Goal: Information Seeking & Learning: Learn about a topic

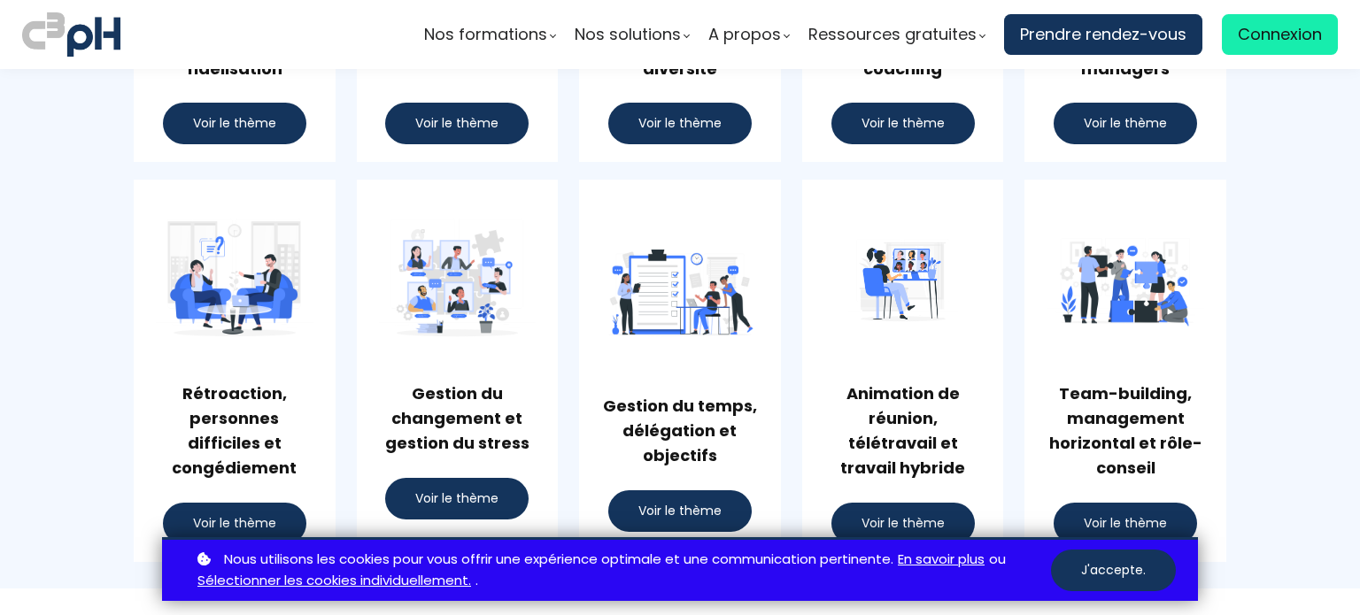
scroll to position [1294, 0]
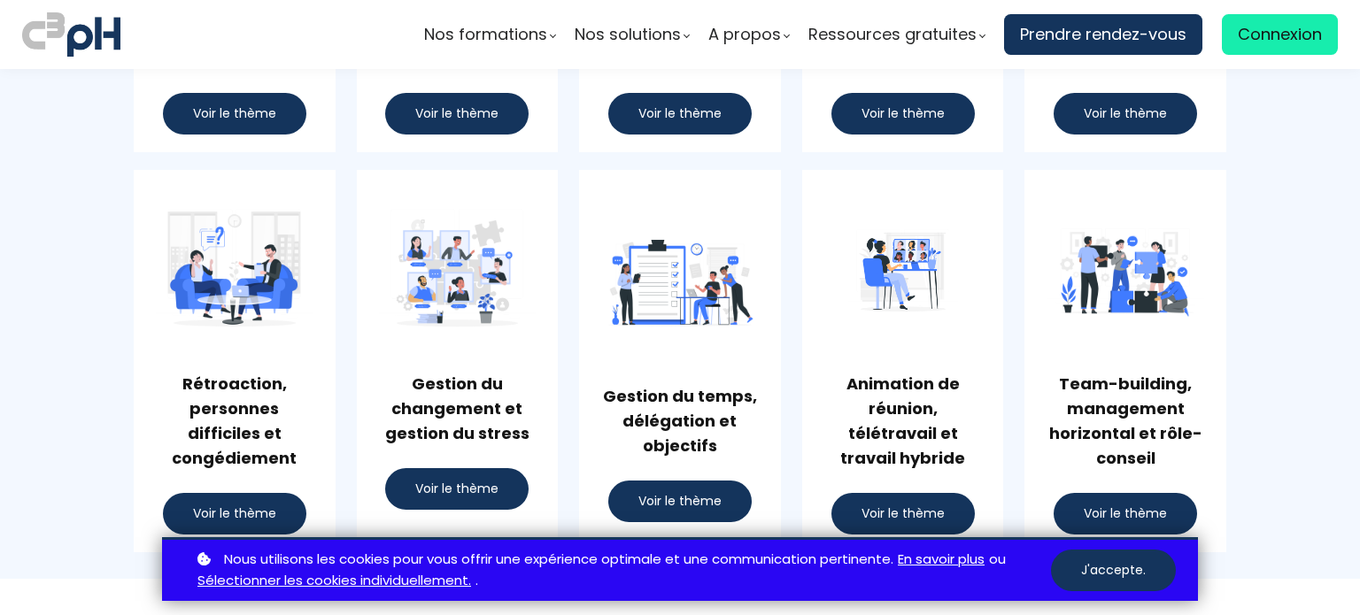
click at [683, 498] on span "Voir le thème" at bounding box center [679, 501] width 83 height 19
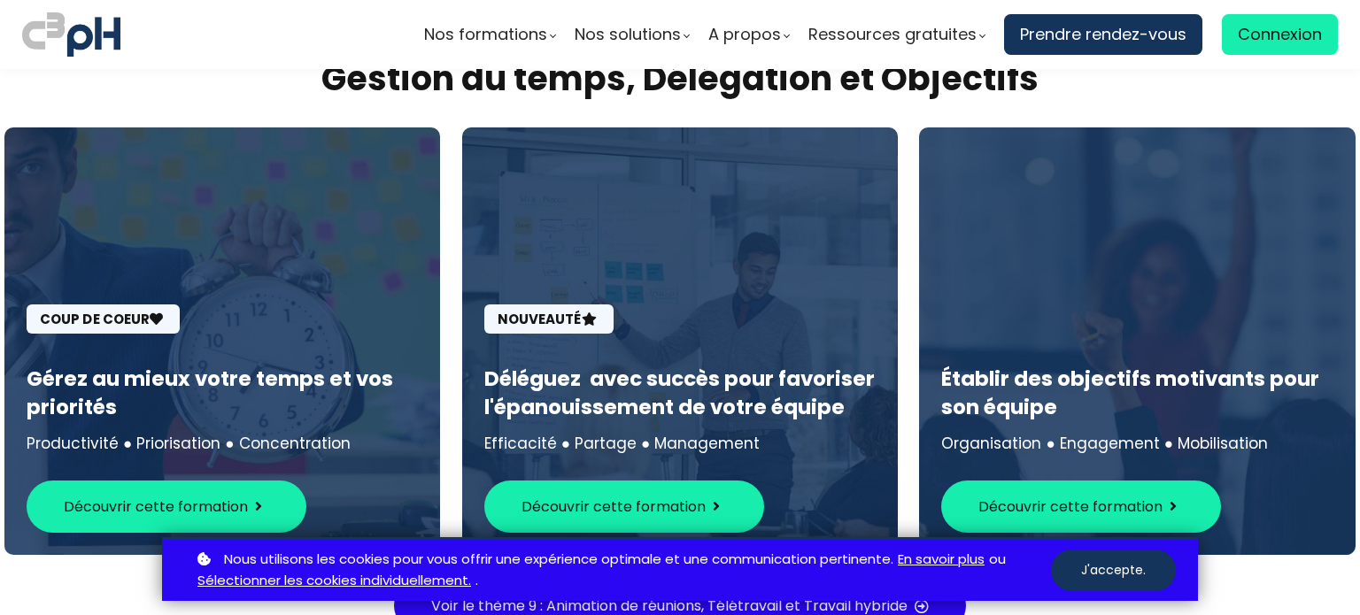
scroll to position [7896, 0]
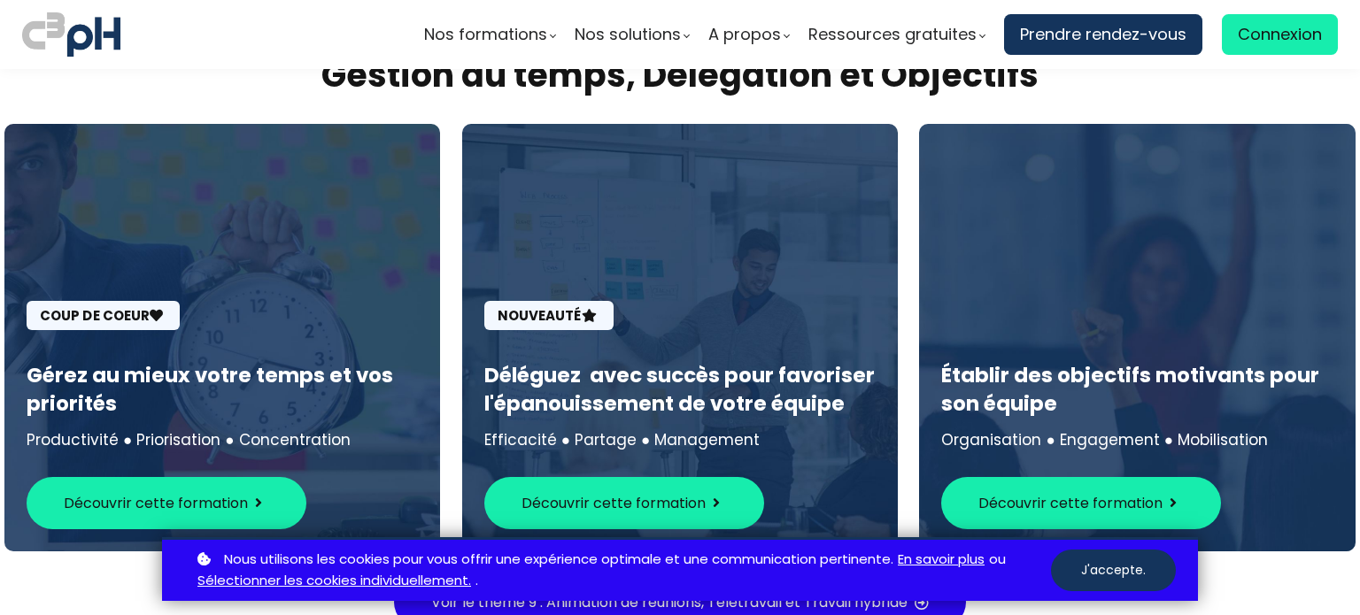
click at [226, 477] on button "Découvrir cette formation" at bounding box center [167, 503] width 280 height 52
click at [218, 492] on span "Découvrir cette formation" at bounding box center [156, 503] width 184 height 22
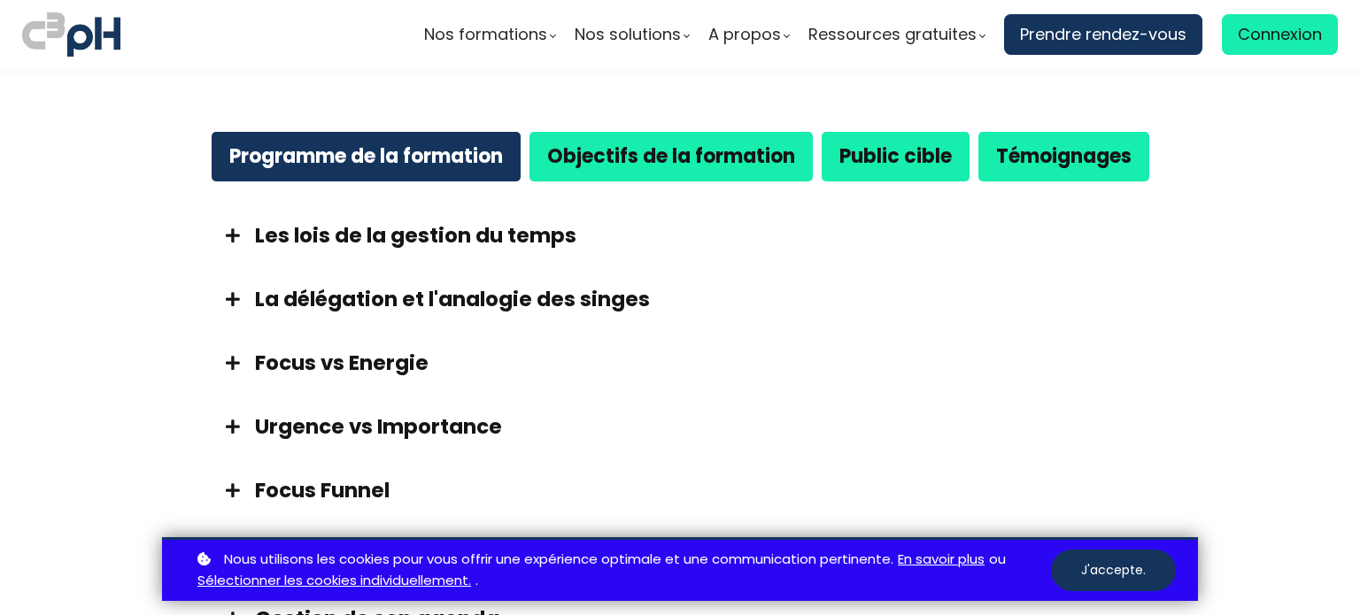
scroll to position [910, 0]
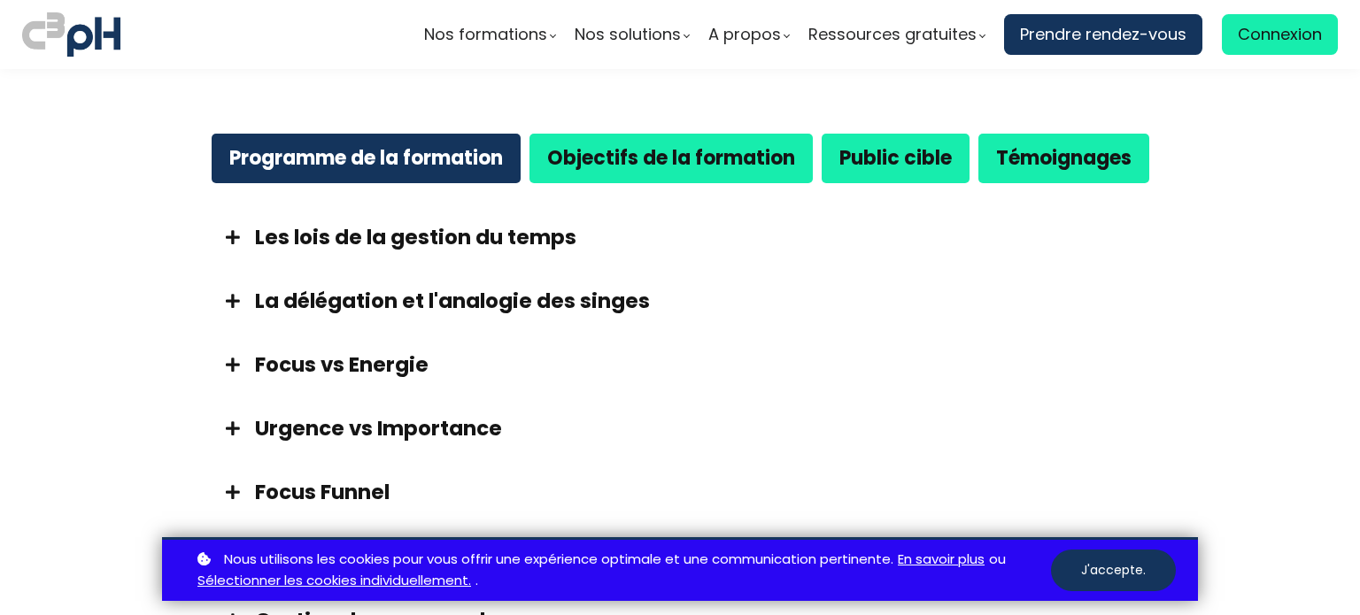
click at [676, 144] on strong "Objectifs de la formation" at bounding box center [671, 157] width 248 height 27
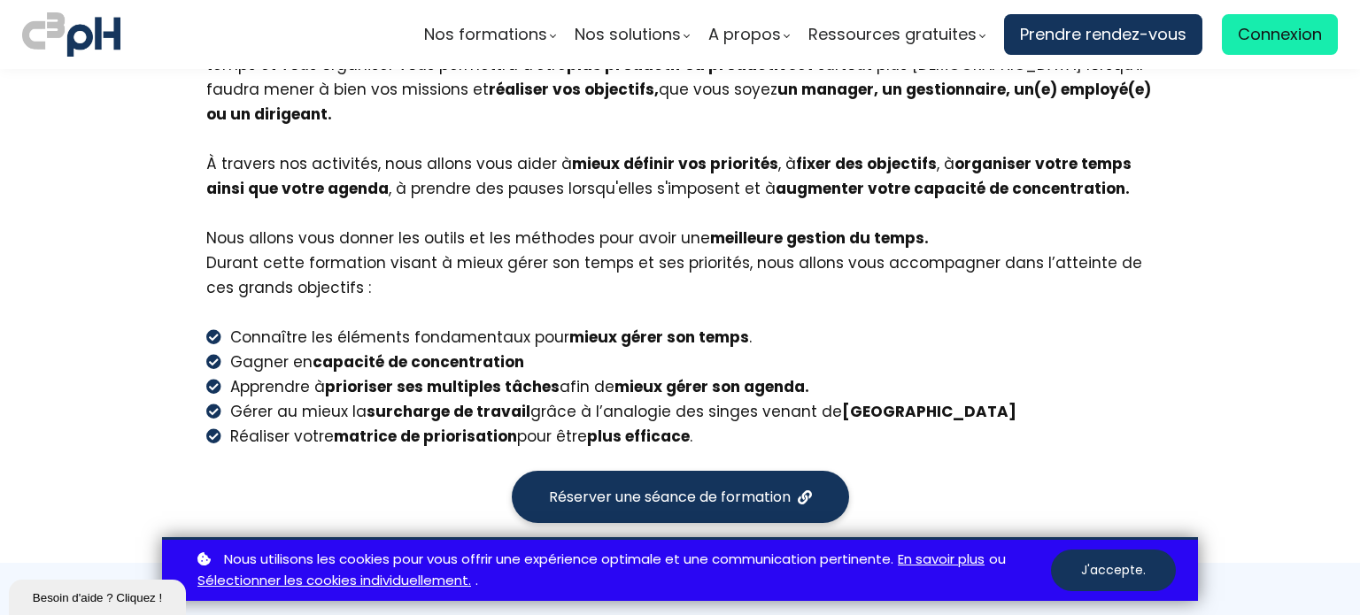
scroll to position [0, 0]
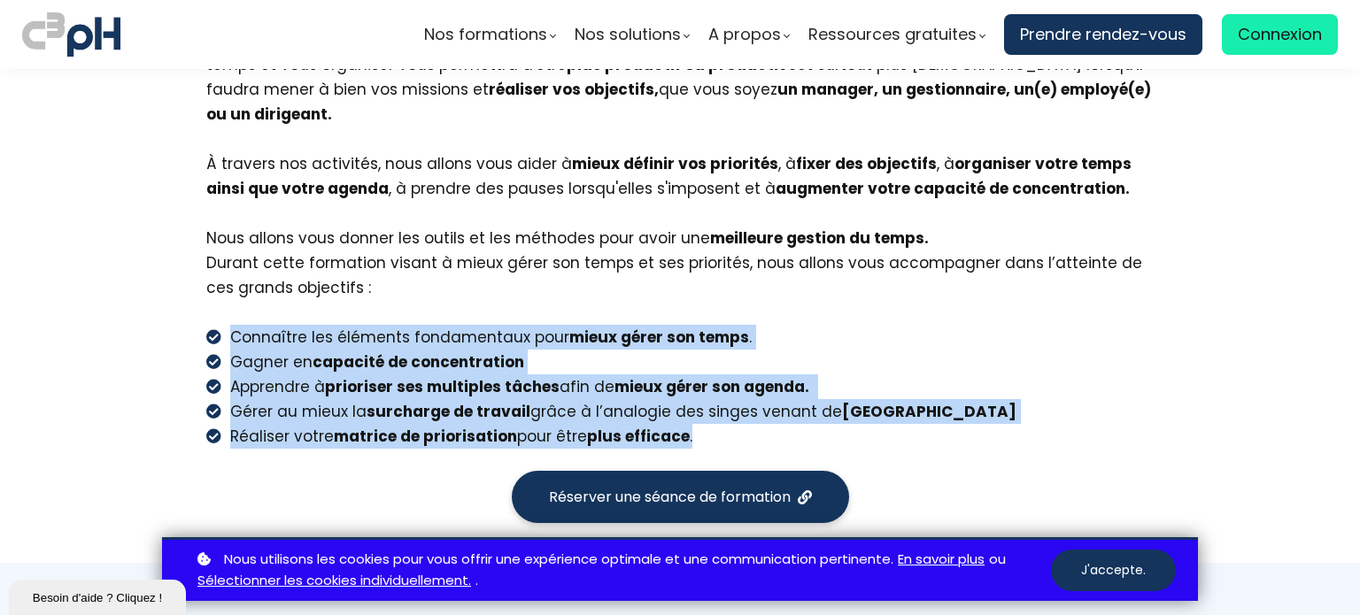
drag, startPoint x: 698, startPoint y: 393, endPoint x: 177, endPoint y: 297, distance: 529.4
click at [177, 297] on div "Programme de la formation Objectifs de la formation Public cible Témoignages Le…" at bounding box center [680, 226] width 1036 height 594
copy ul "Connaître les éléments fondamentaux pour mieux gérer son temps . Gagner en capa…"
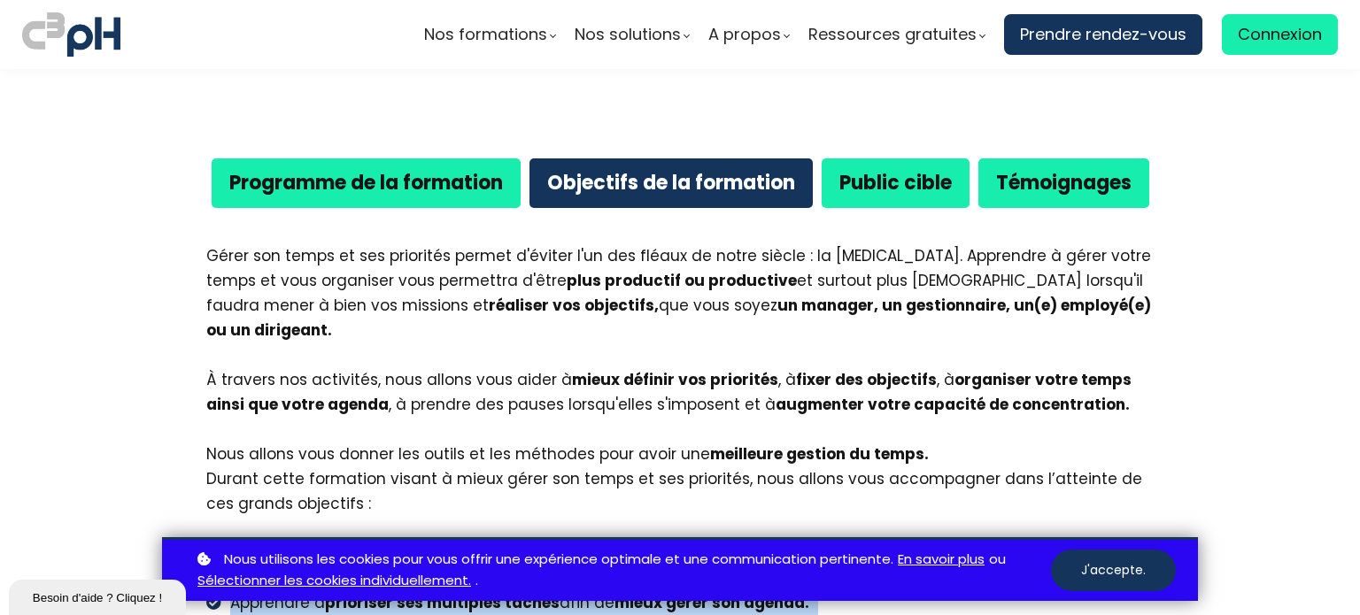
scroll to position [884, 0]
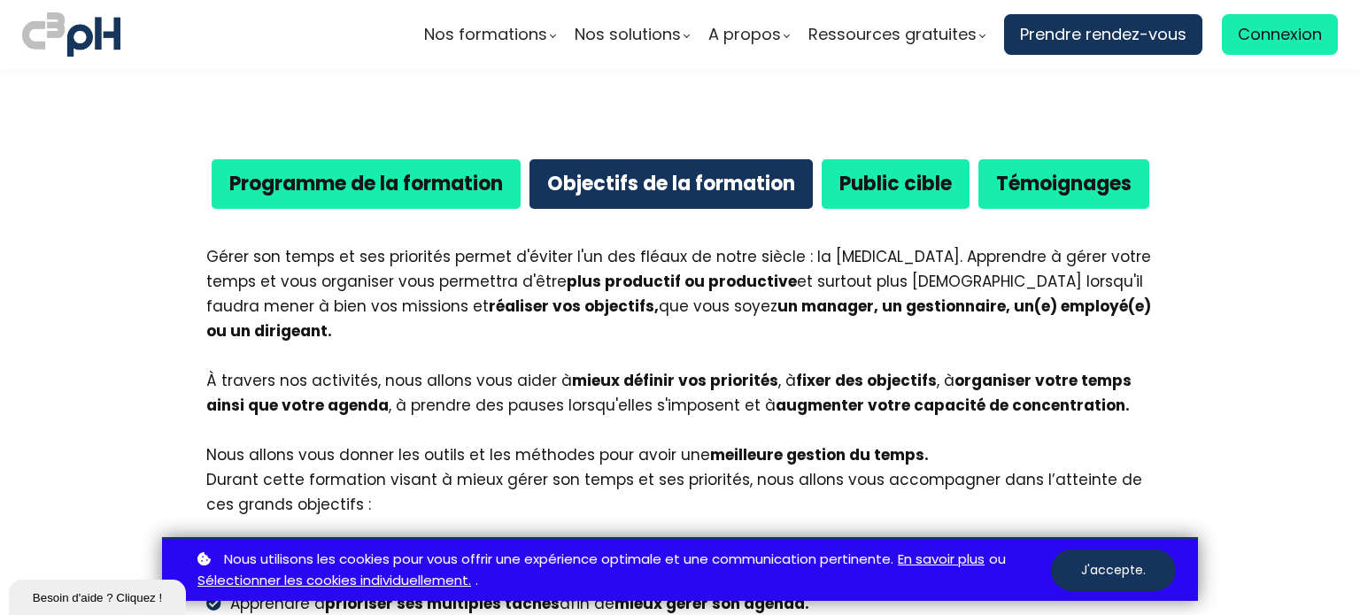
click at [429, 170] on b "Programme de la formation" at bounding box center [366, 183] width 274 height 27
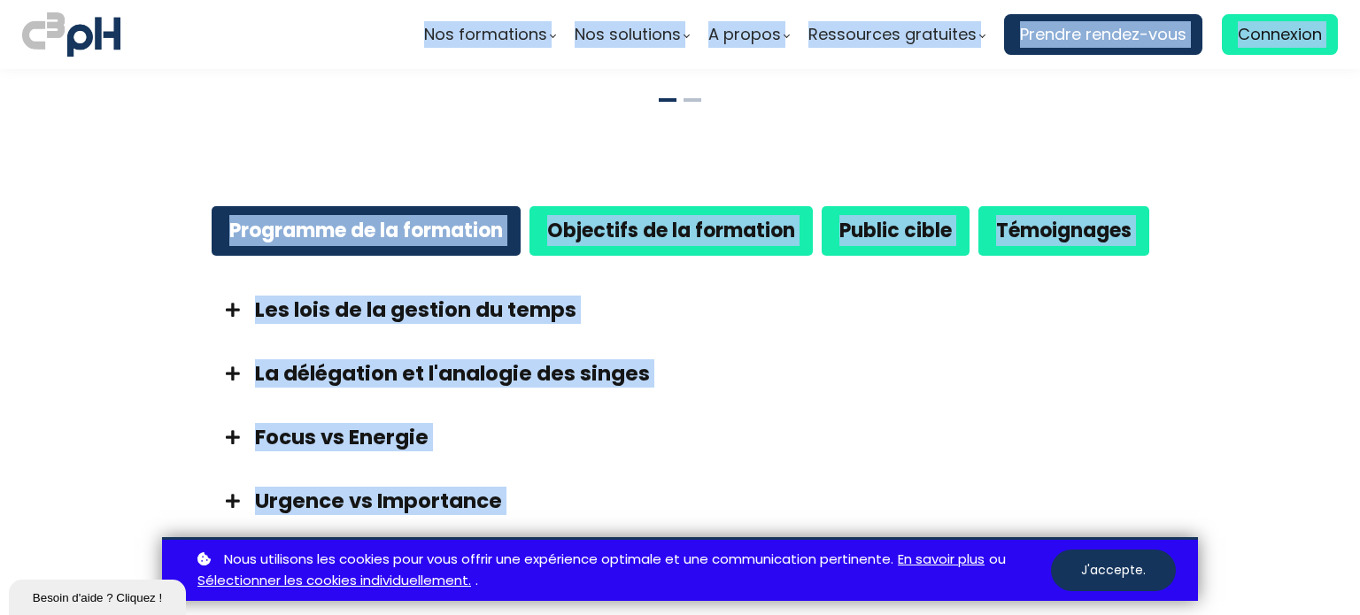
scroll to position [588, 0]
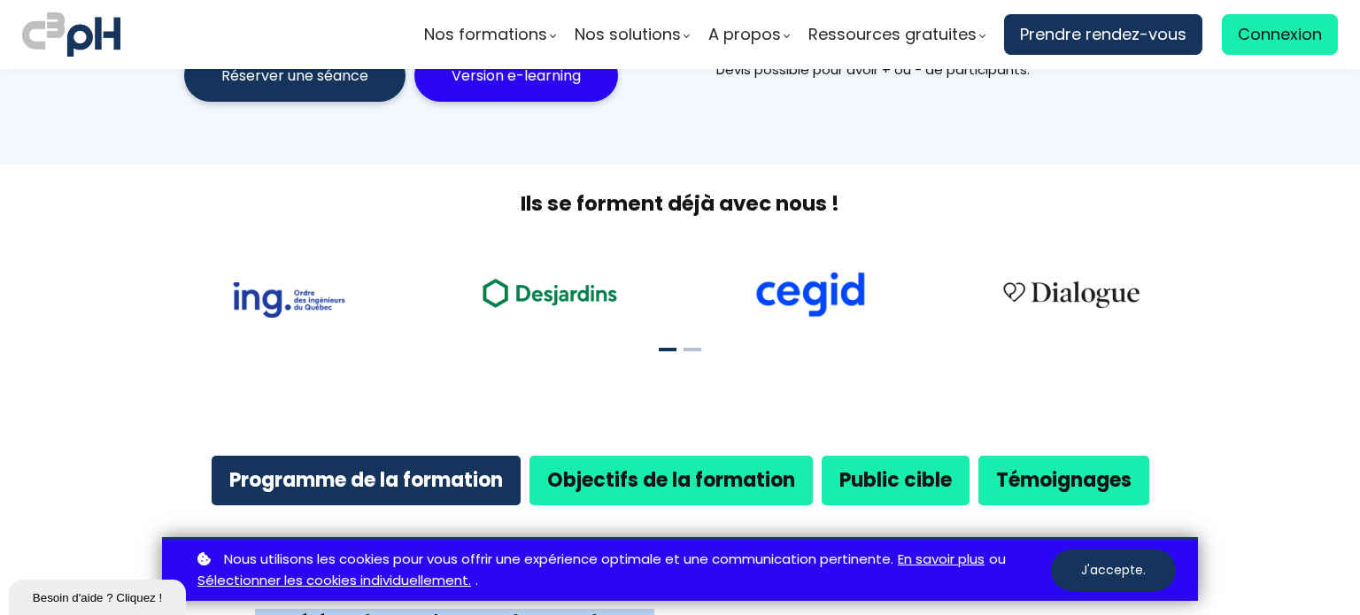
drag, startPoint x: 507, startPoint y: 470, endPoint x: 251, endPoint y: 506, distance: 259.2
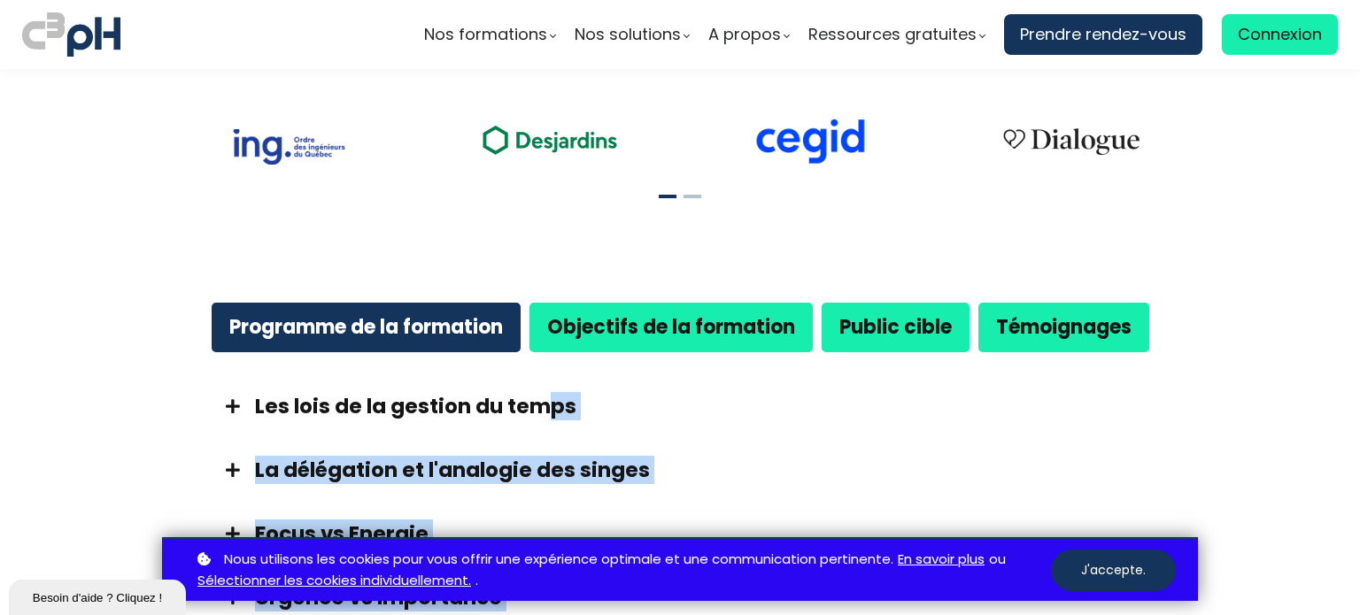
copy div "Les lois de la gestion du temps De nombreux spécialistes ont élaboré des lois q…"
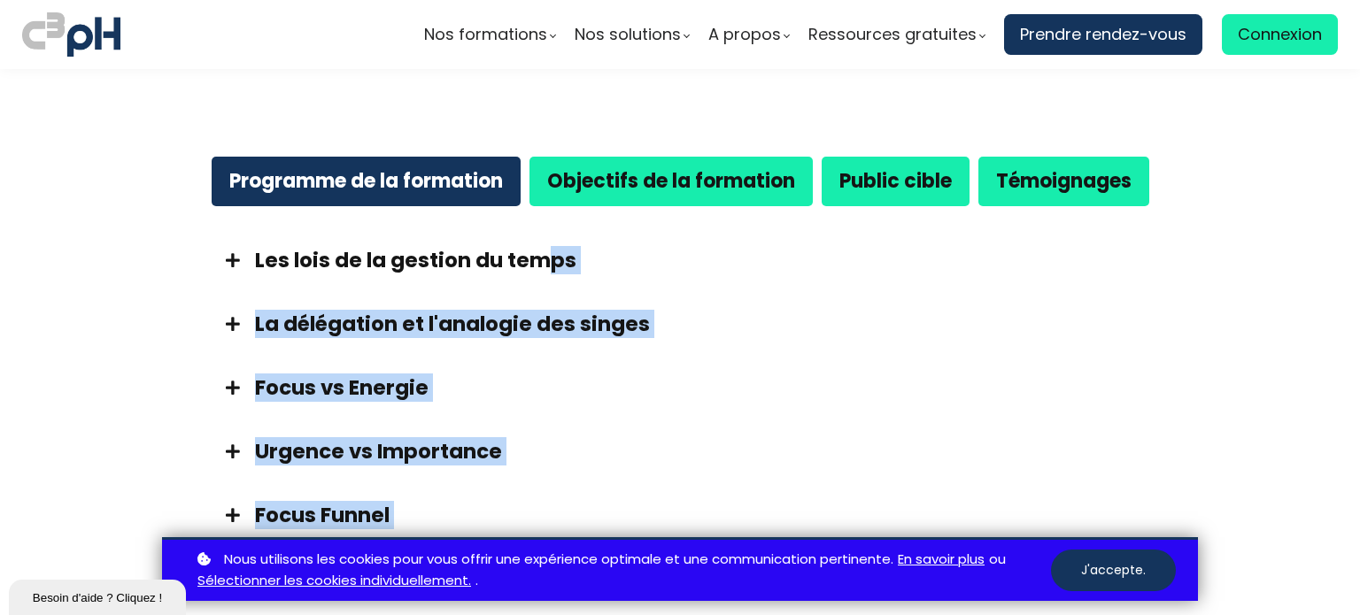
scroll to position [847, 0]
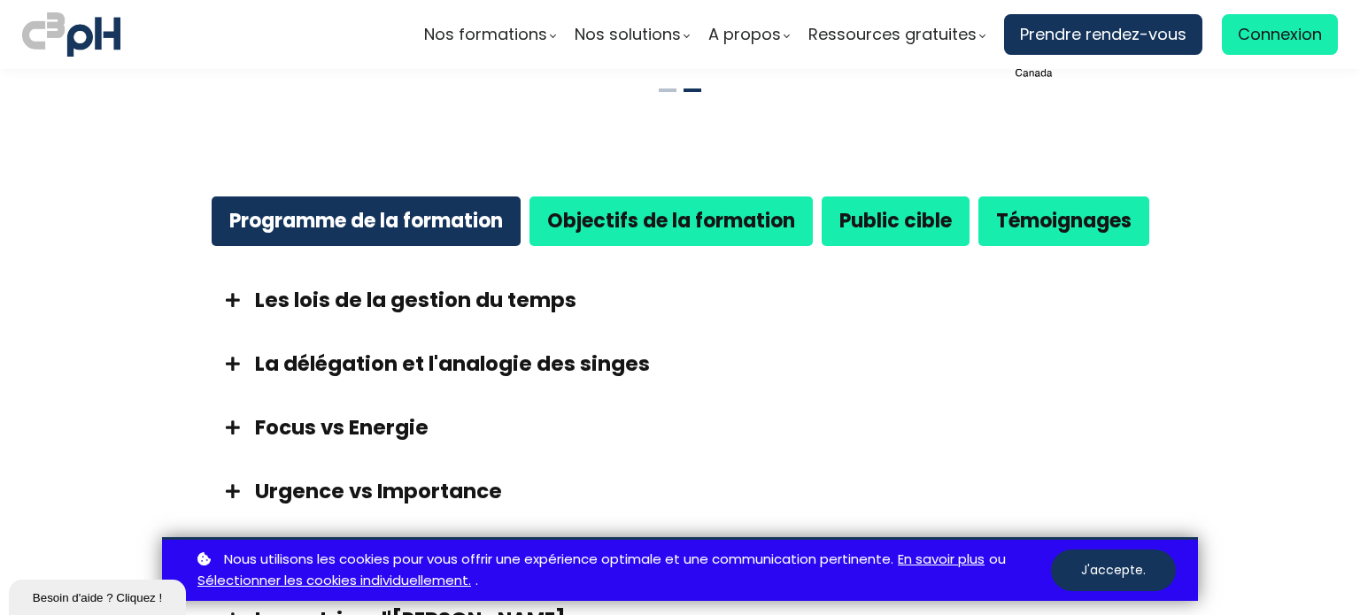
click at [669, 207] on strong "Objectifs de la formation" at bounding box center [671, 220] width 248 height 27
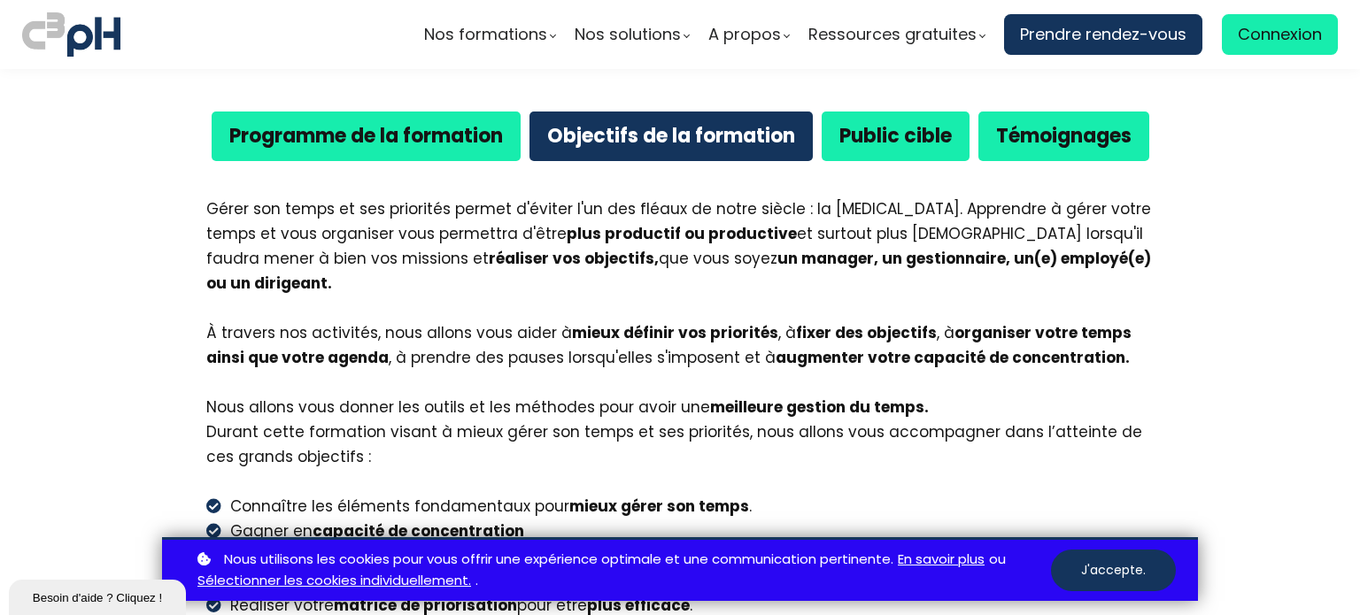
scroll to position [931, 0]
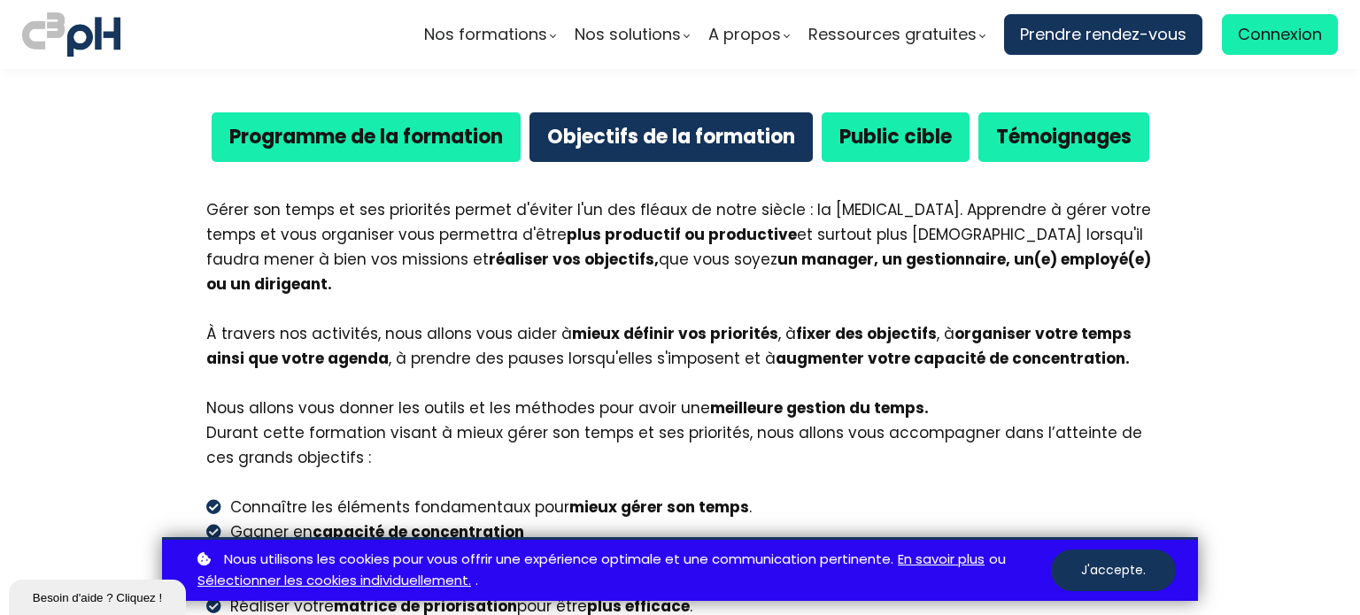
drag, startPoint x: 1108, startPoint y: 318, endPoint x: 97, endPoint y: 147, distance: 1026.3
click at [97, 147] on section "Programme de la formation Objectifs de la formation Public cible Témoignages Le…" at bounding box center [680, 385] width 1360 height 696
click at [243, 215] on div "Gérer son temps et ses priorités permet d'éviter l'un des fléaux de notre siècl…" at bounding box center [679, 334] width 947 height 274
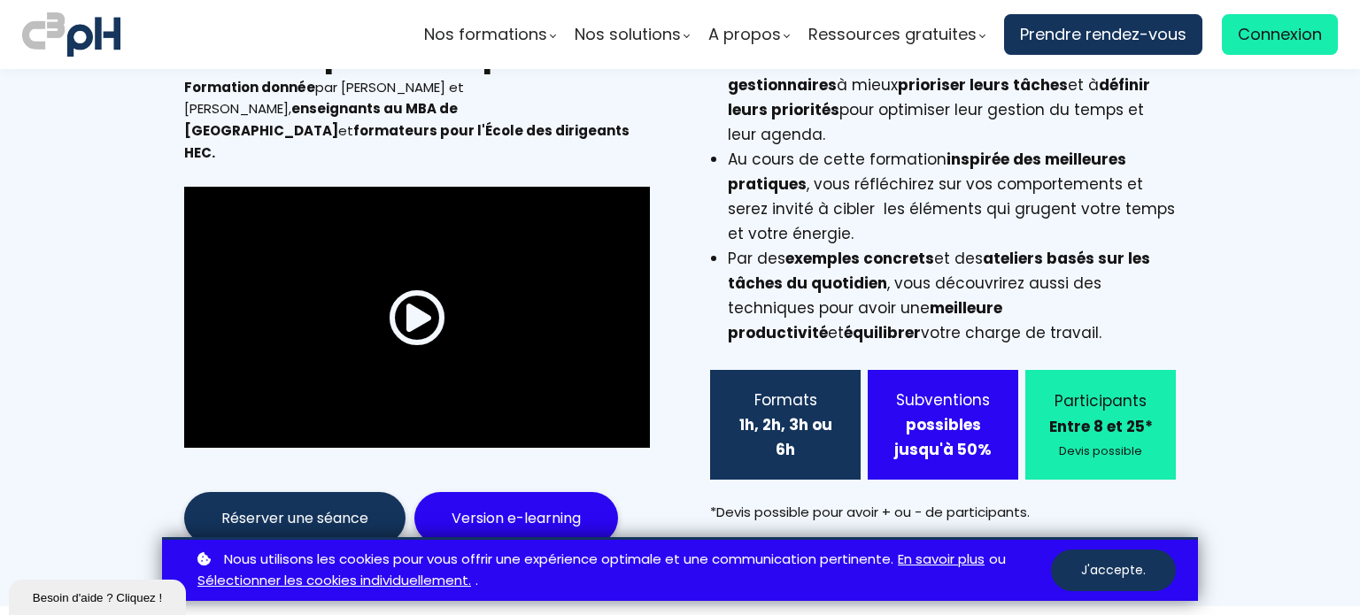
scroll to position [0, 0]
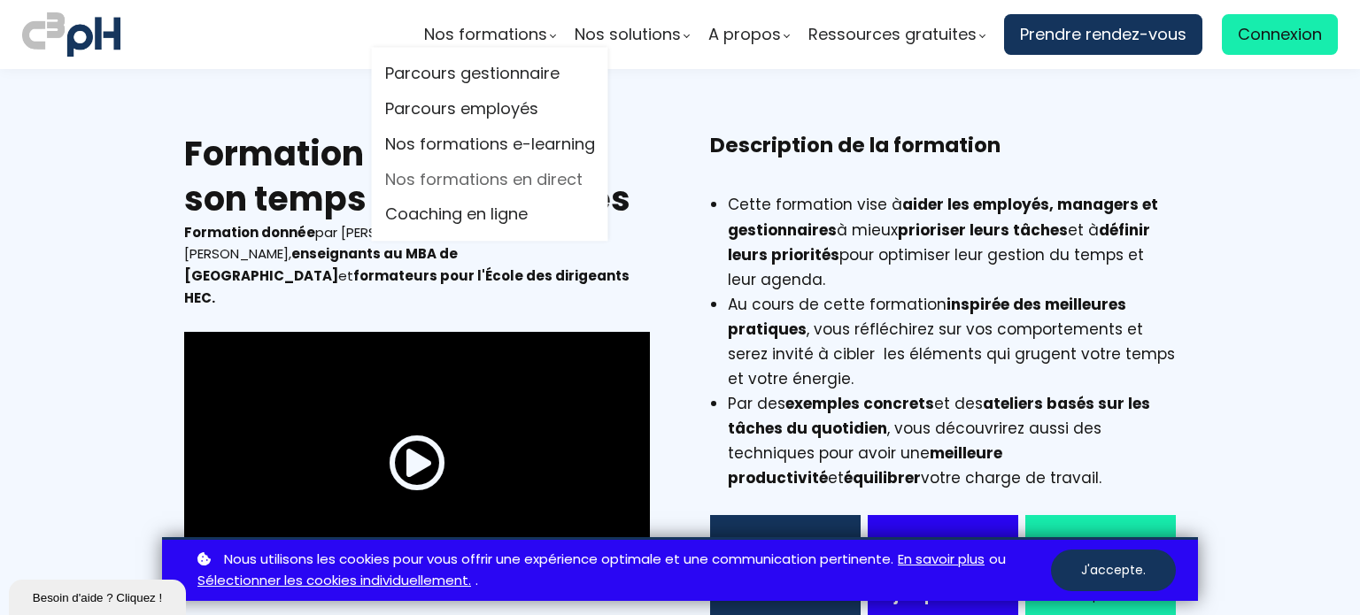
click at [512, 175] on link "Nos formations en direct" at bounding box center [490, 179] width 210 height 27
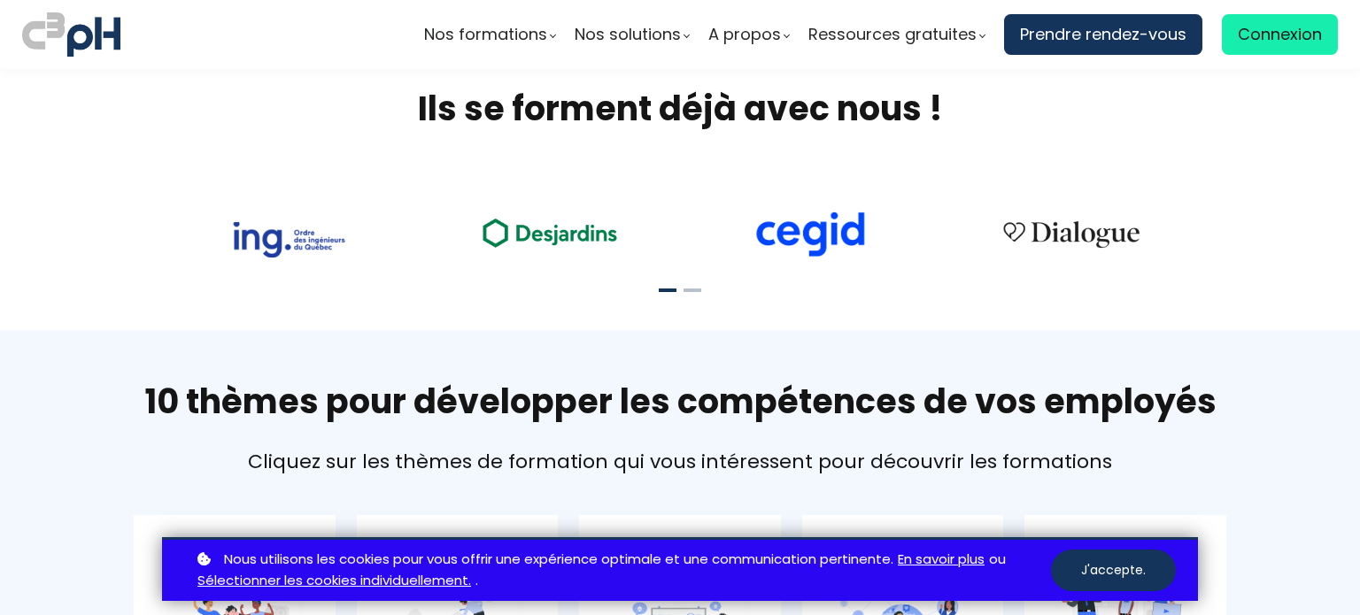
scroll to position [1008, 0]
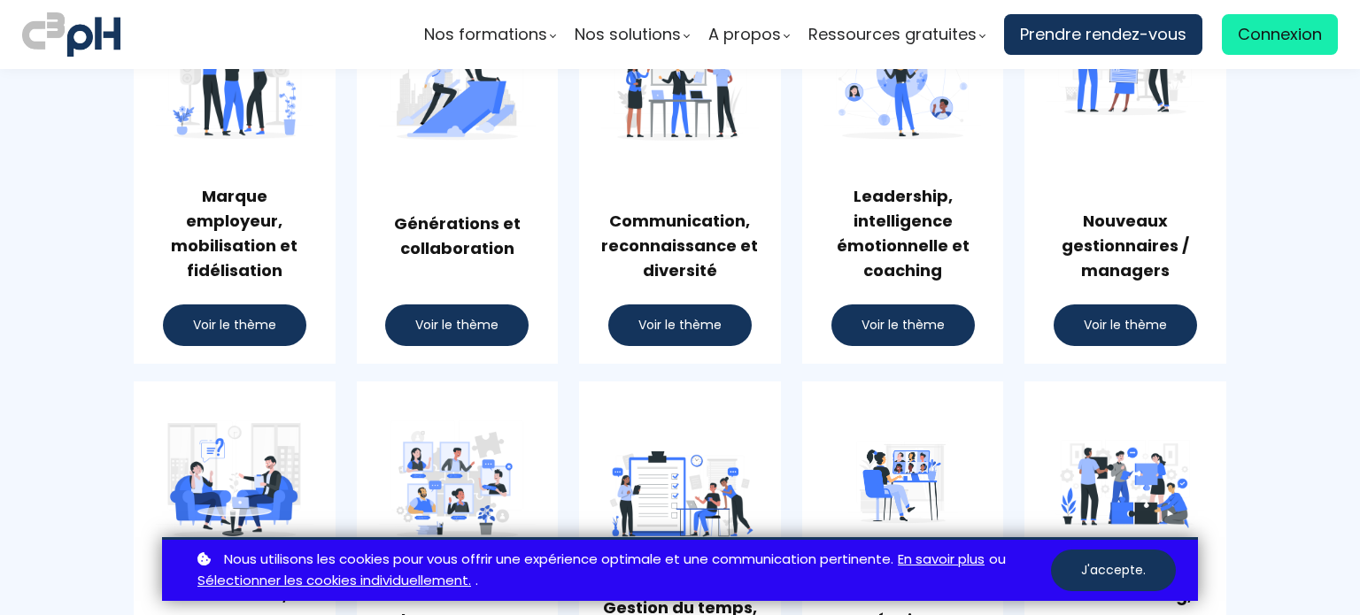
click at [184, 329] on button "Voir le thème" at bounding box center [234, 326] width 143 height 42
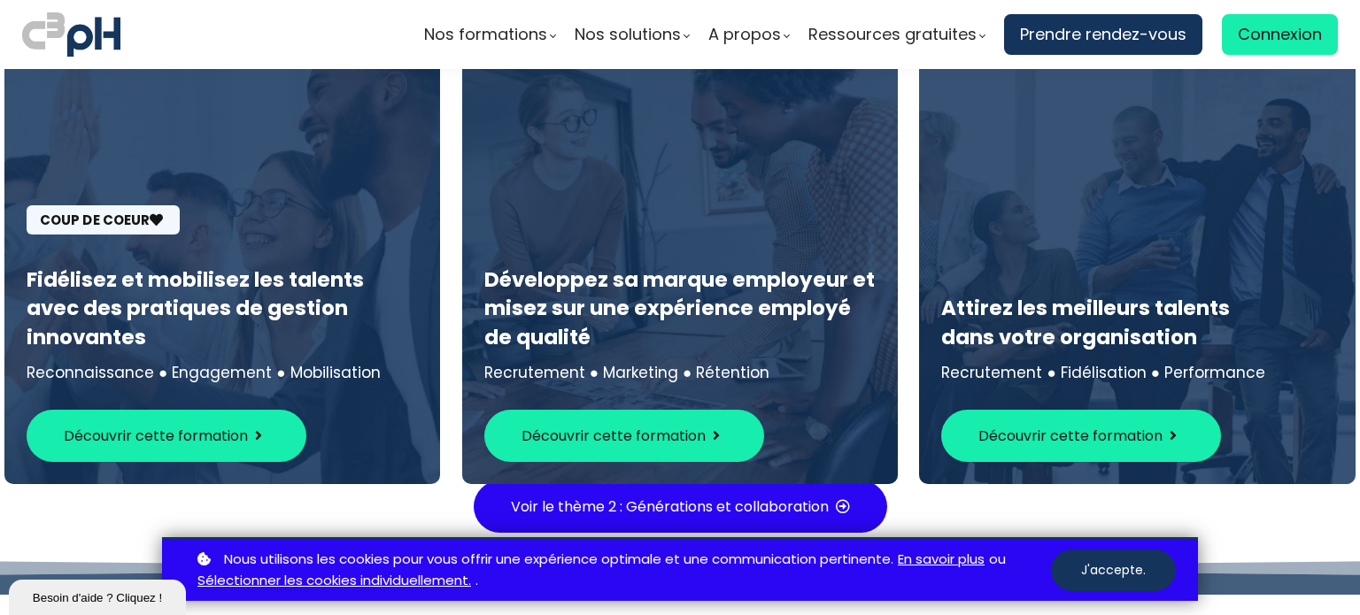
scroll to position [2589, 0]
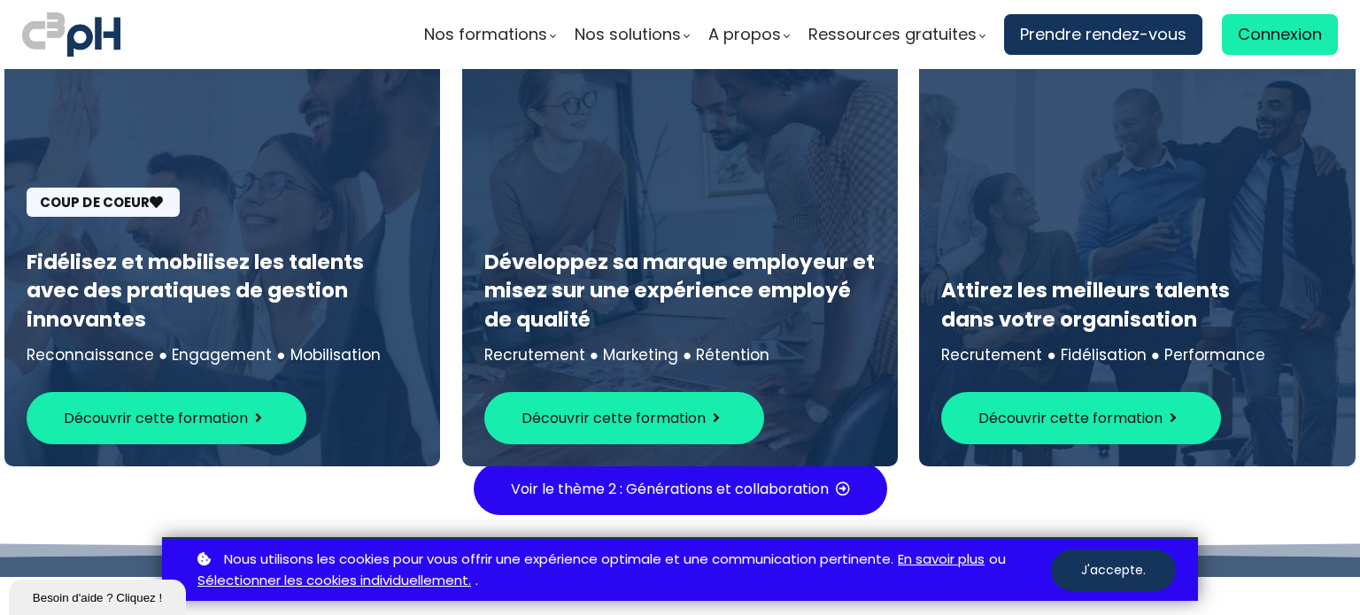
click at [233, 392] on button "Découvrir cette formation" at bounding box center [167, 418] width 280 height 52
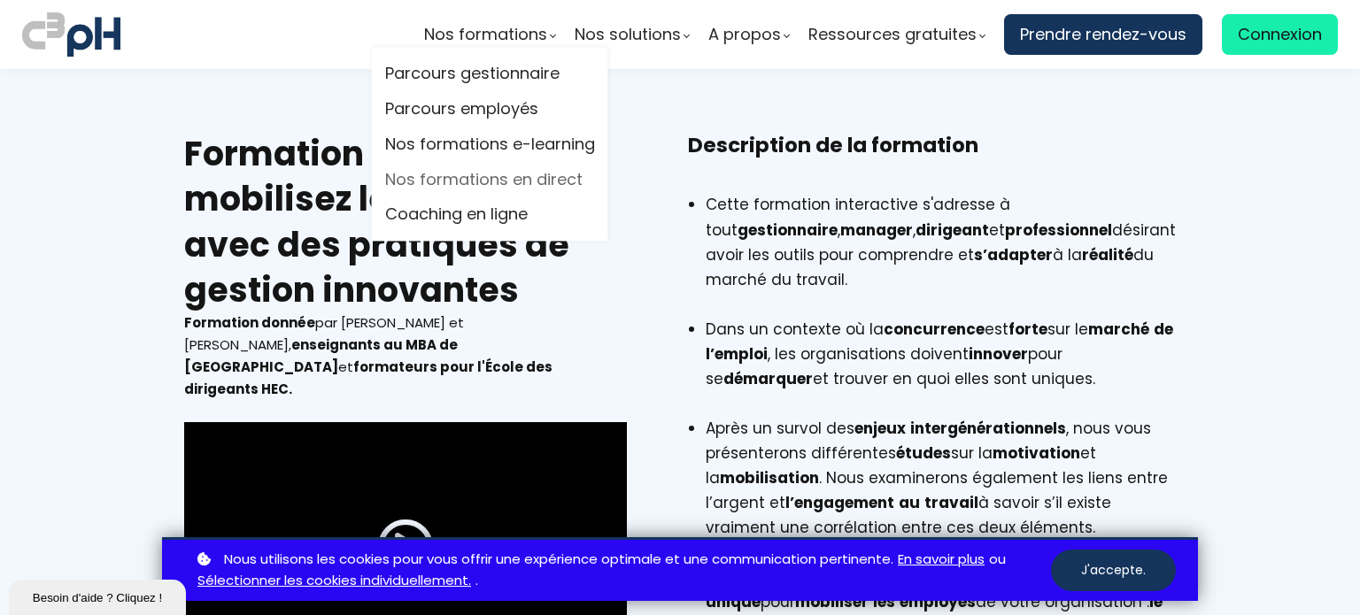
click at [467, 179] on link "Nos formations en direct" at bounding box center [490, 179] width 210 height 27
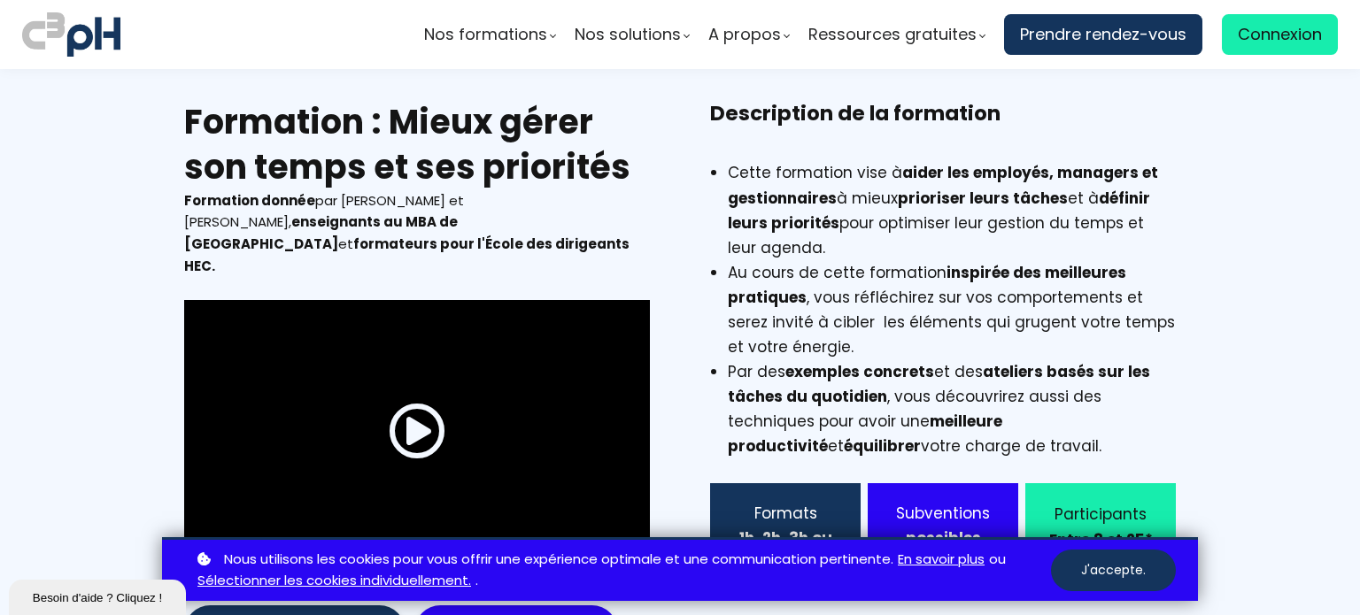
scroll to position [56, 0]
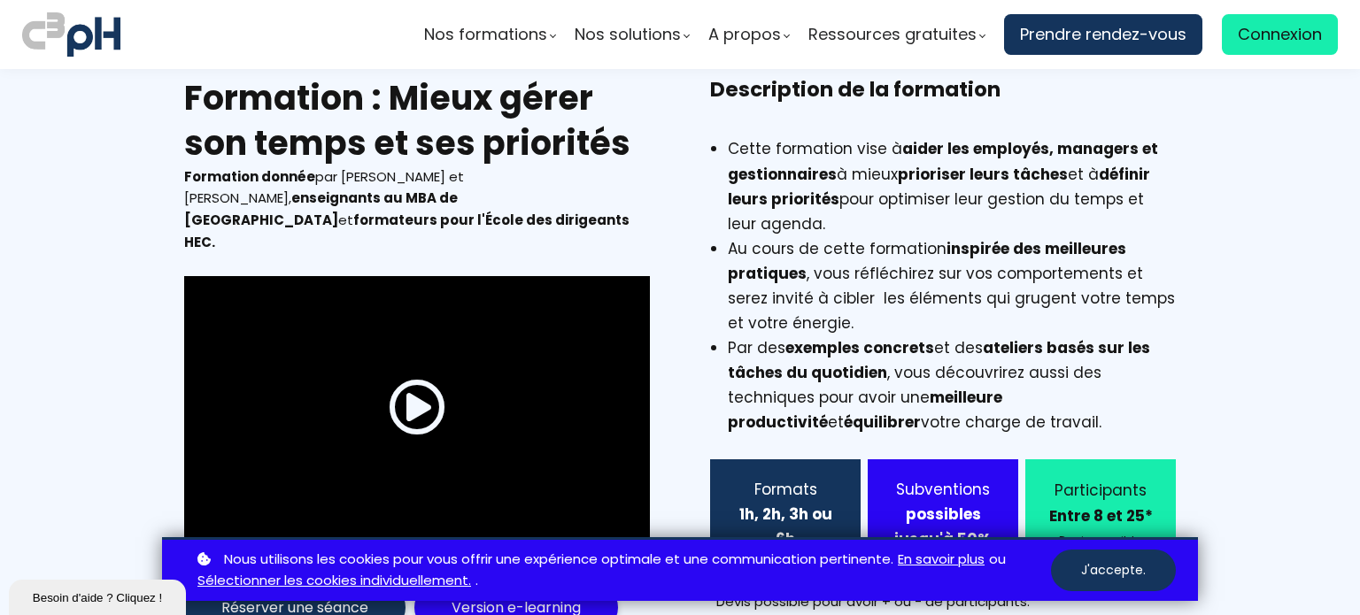
drag, startPoint x: 985, startPoint y: 421, endPoint x: 724, endPoint y: 244, distance: 315.0
click at [724, 244] on div "Au cours de cette formation inspirée des meilleures pratiques , vous réfléchire…" at bounding box center [943, 335] width 466 height 198
copy div "Au cours de cette formation inspirée des meilleures pratiques , vous réfléchire…"
drag, startPoint x: 797, startPoint y: 216, endPoint x: 724, endPoint y: 148, distance: 99.6
click at [728, 148] on li "Cette formation vise à aider les employés, managers et gestionnaires à mieux pr…" at bounding box center [952, 185] width 448 height 99
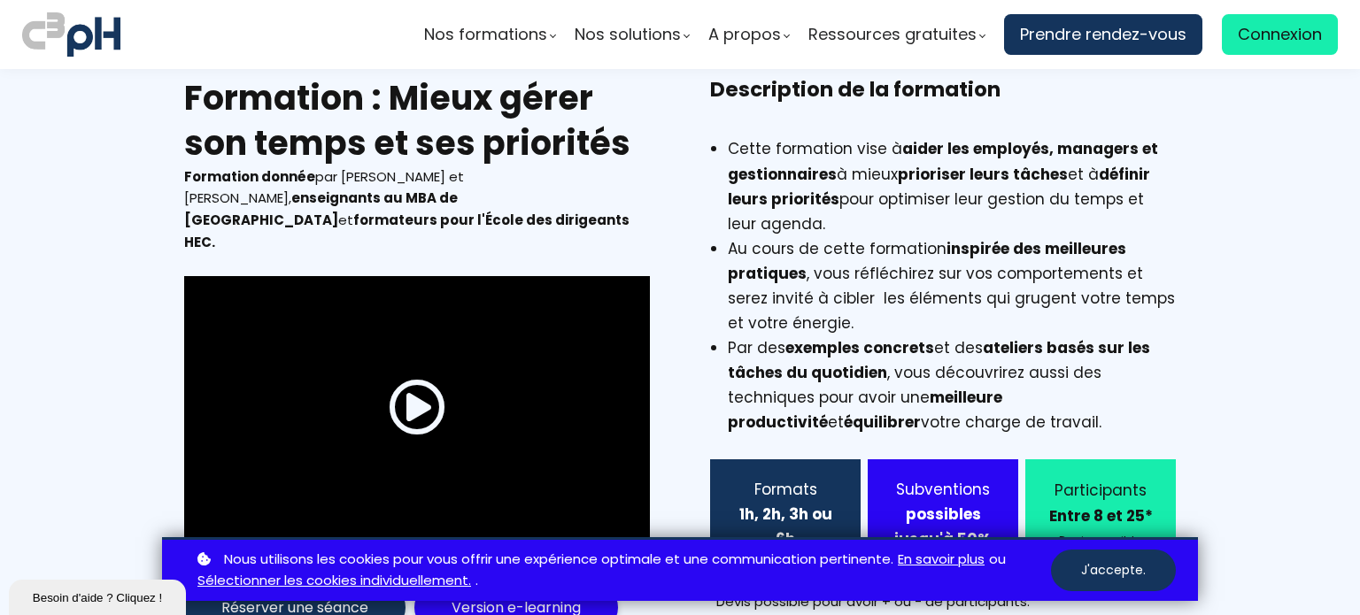
copy li "Cette formation vise à aider les employés, managers et gestionnaires à mieux pr…"
drag, startPoint x: 629, startPoint y: 144, endPoint x: 381, endPoint y: 116, distance: 249.5
click at [381, 116] on h2 "Formation : Mieux gérer son temps et ses priorités" at bounding box center [417, 120] width 466 height 91
copy h2 "Mieux gérer son temps et ses priorités"
